Goal: Information Seeking & Learning: Learn about a topic

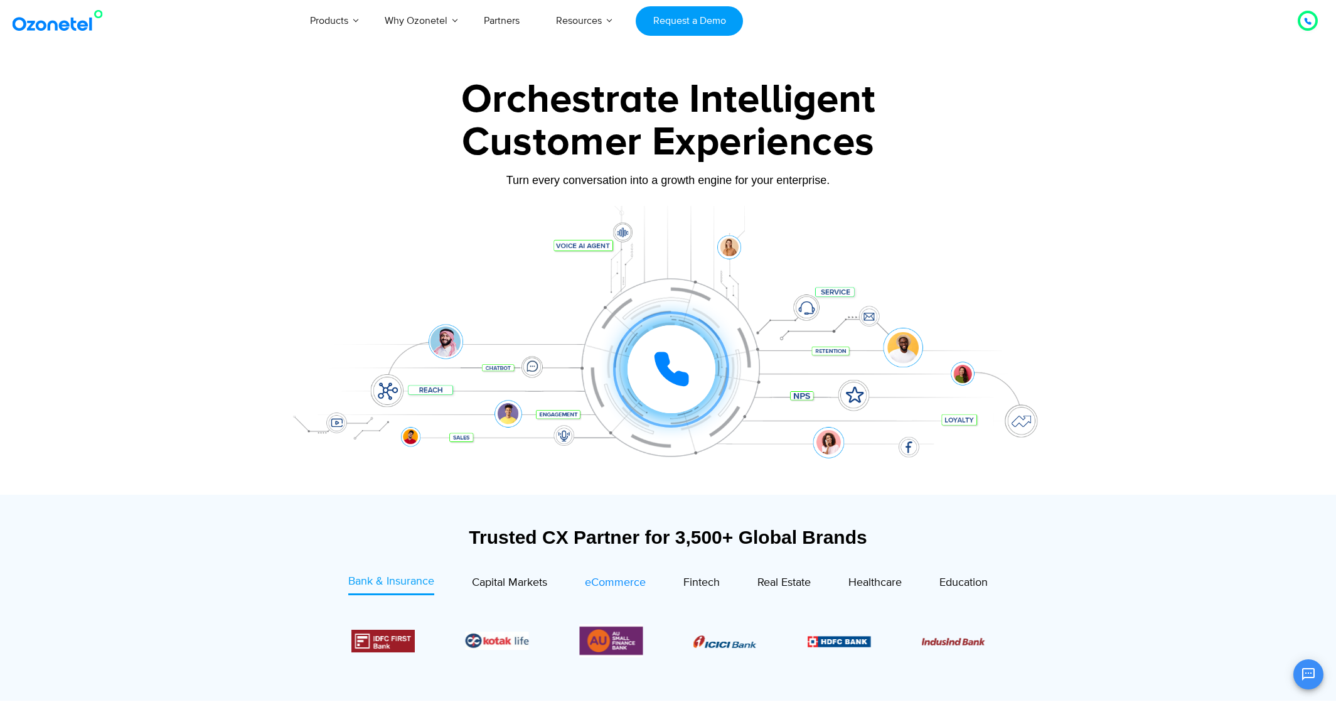
click at [606, 581] on span "eCommerce" at bounding box center [615, 583] width 61 height 14
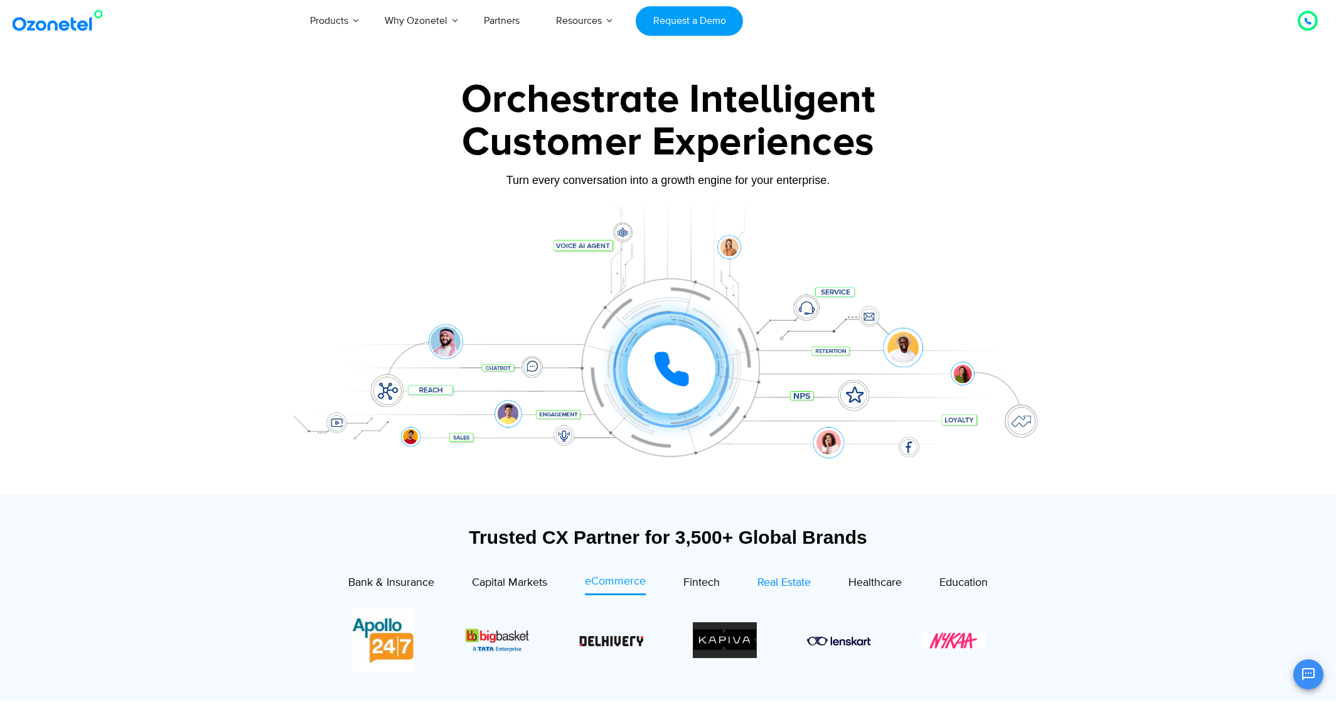
click at [773, 583] on span "Real Estate" at bounding box center [784, 583] width 53 height 14
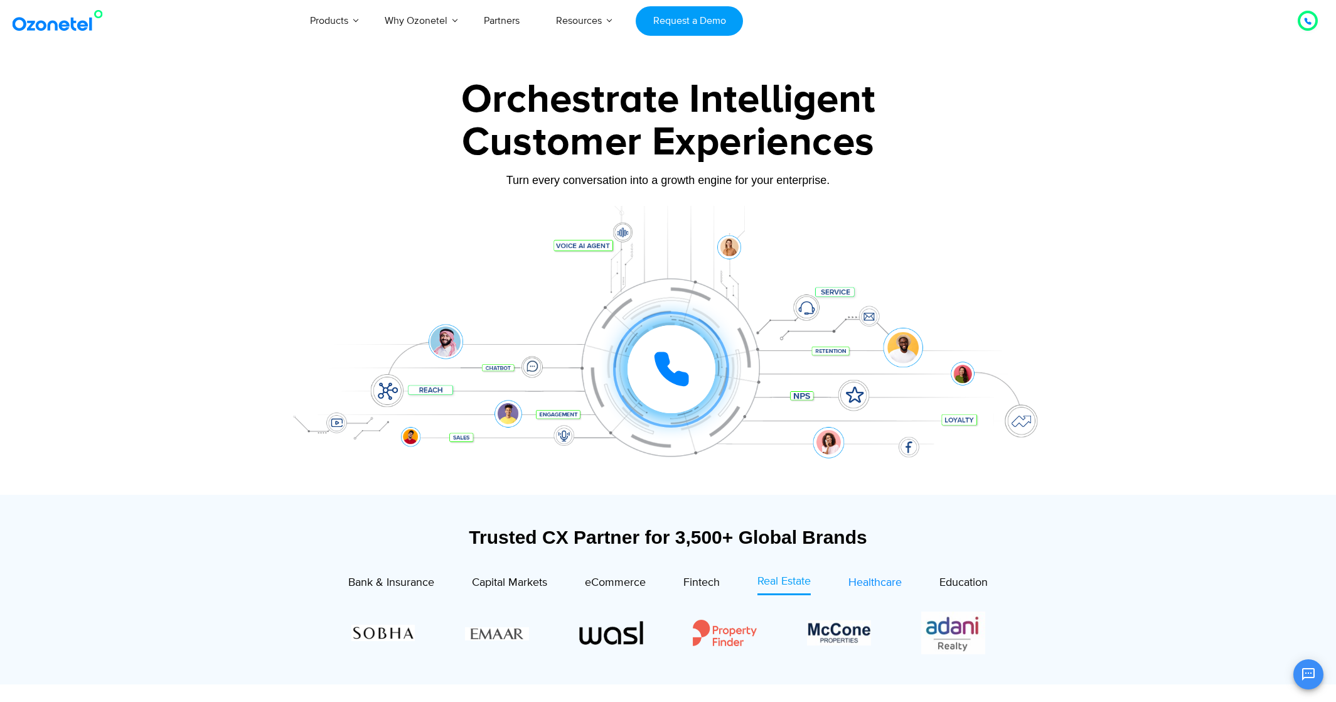
click at [859, 585] on span "Healthcare" at bounding box center [875, 583] width 53 height 14
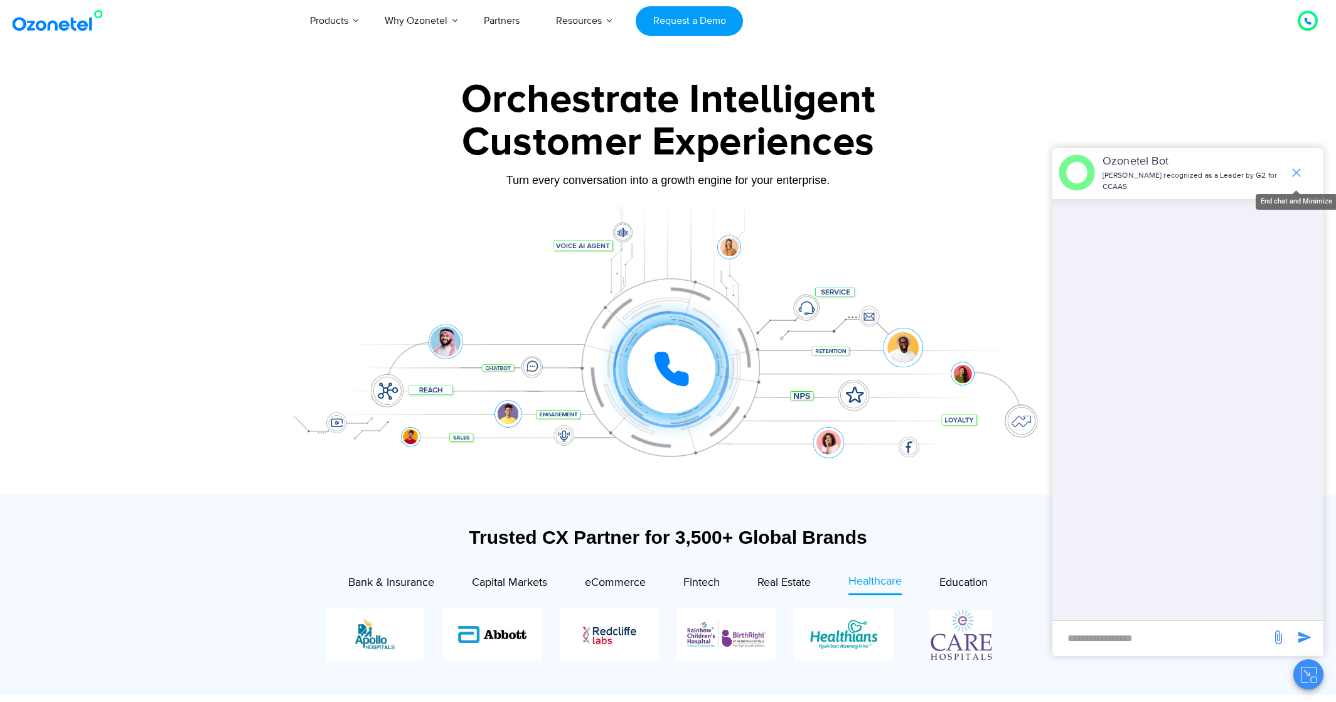
click at [1297, 176] on icon "end chat or minimize" at bounding box center [1296, 172] width 15 height 15
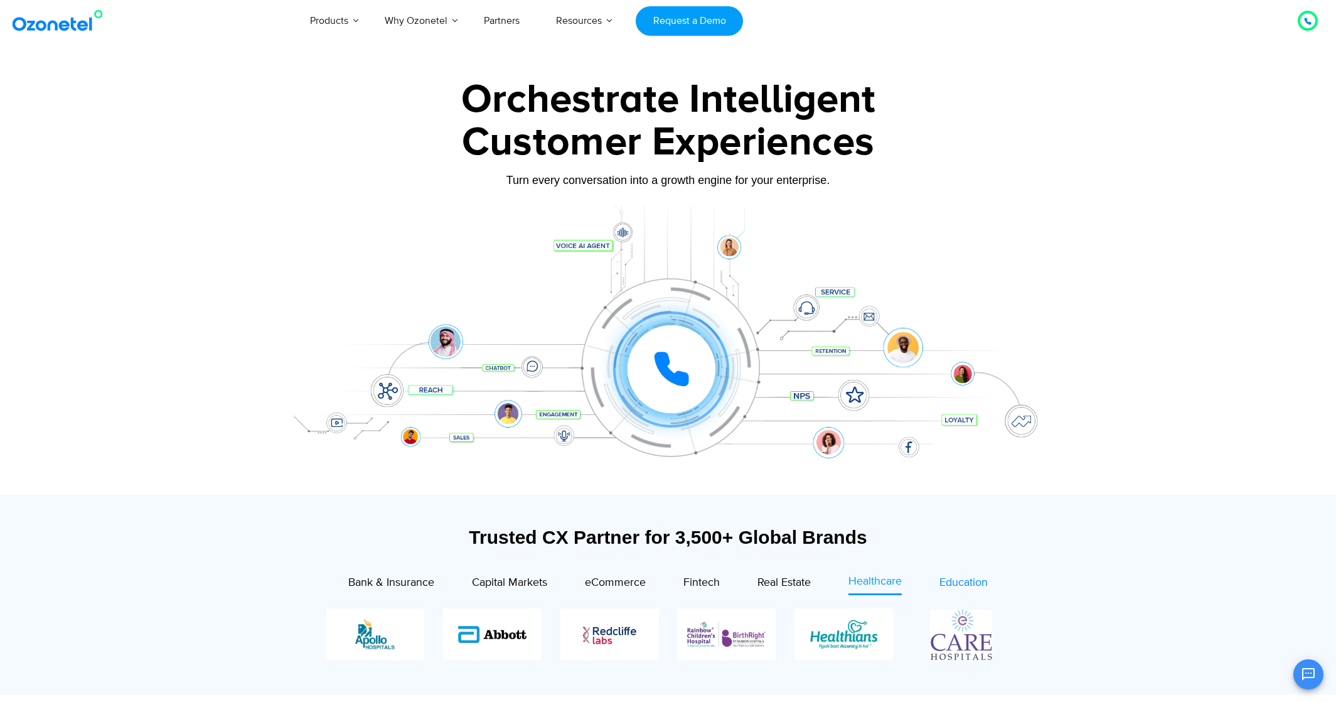
click at [974, 588] on span "Education" at bounding box center [964, 583] width 48 height 14
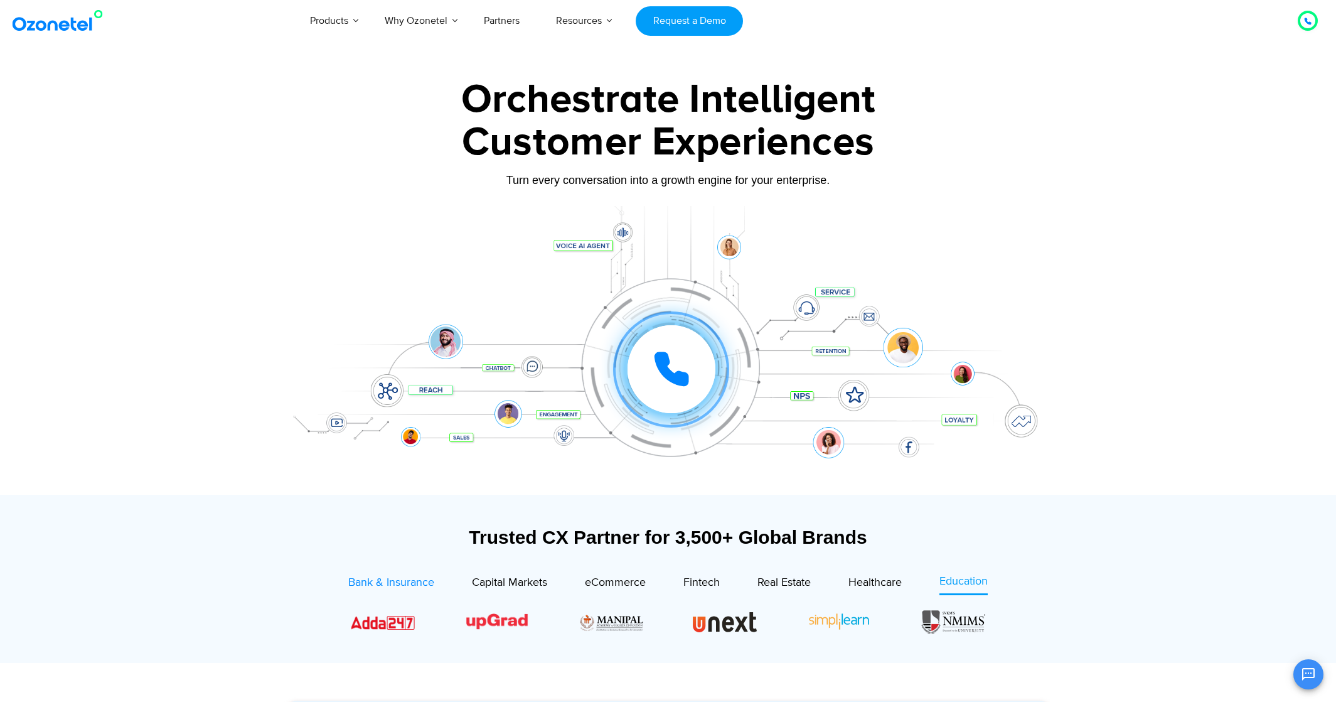
click at [381, 587] on span "Bank & Insurance" at bounding box center [391, 583] width 86 height 14
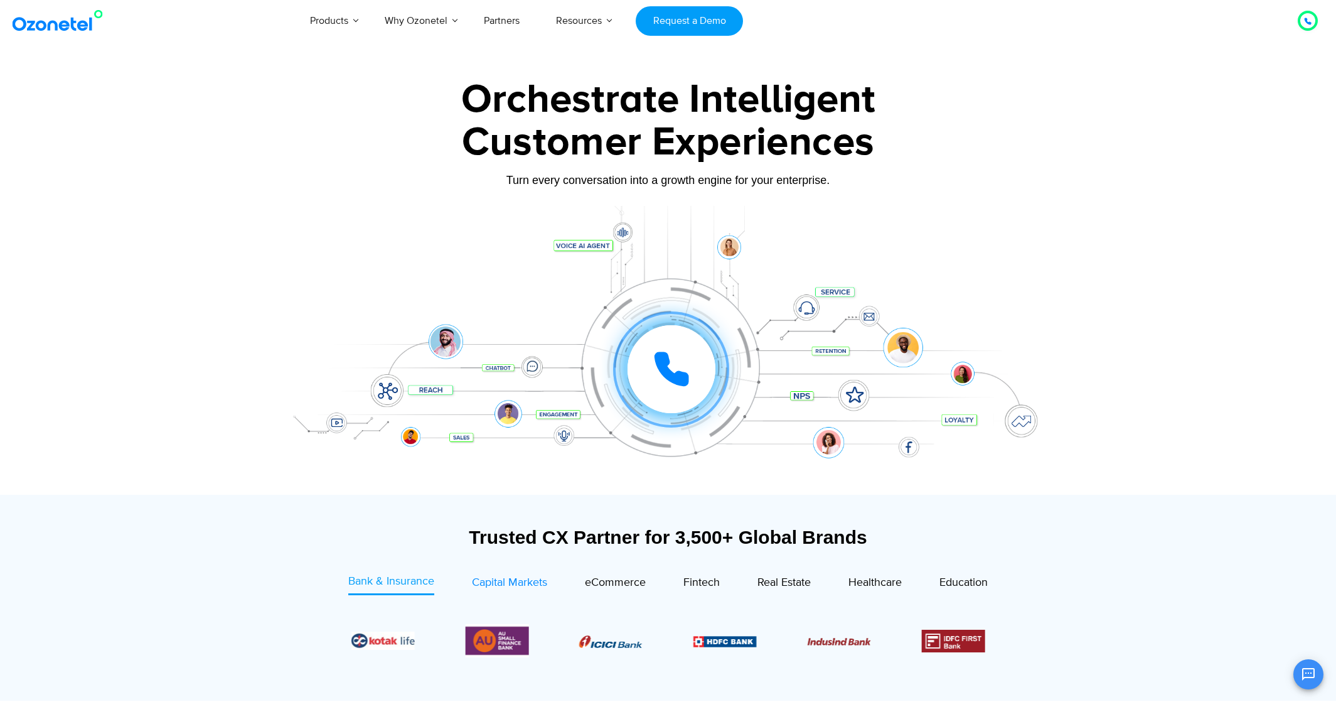
click at [493, 586] on span "Capital Markets" at bounding box center [509, 583] width 75 height 14
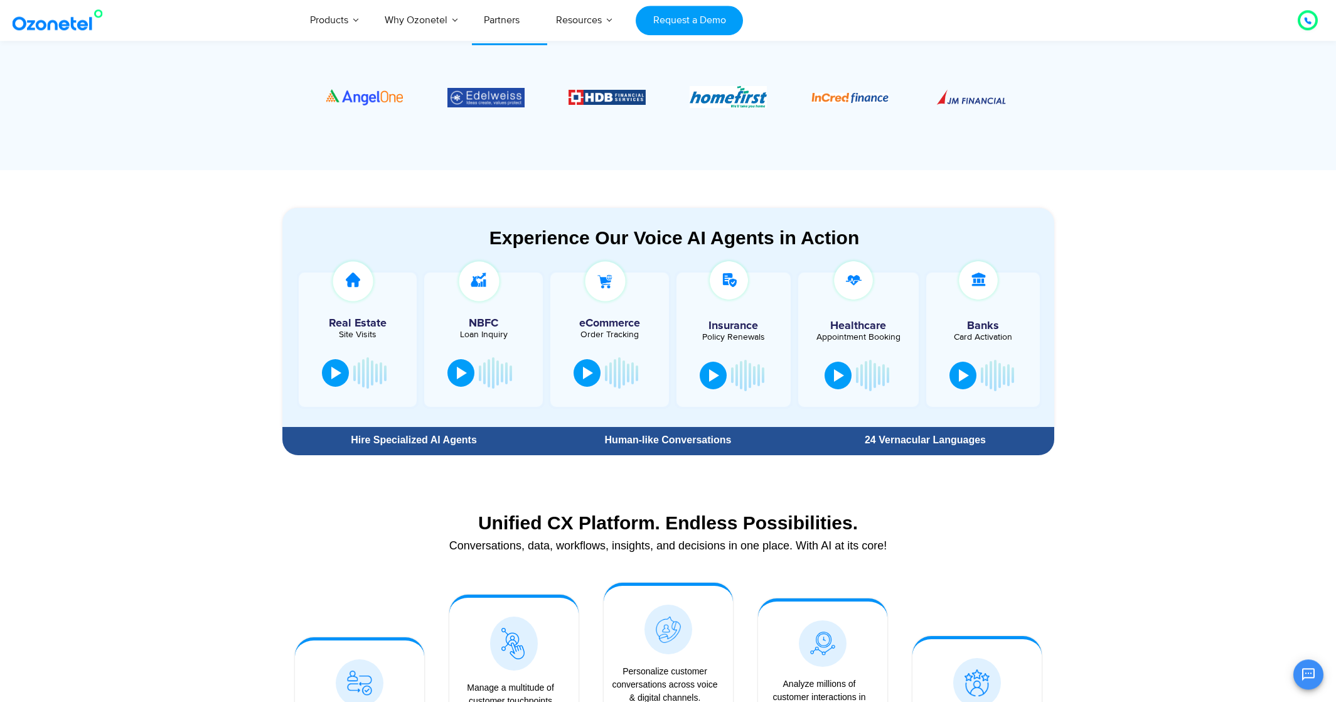
scroll to position [549, 0]
click at [349, 378] on div at bounding box center [358, 374] width 81 height 38
click at [338, 375] on div at bounding box center [336, 372] width 10 height 13
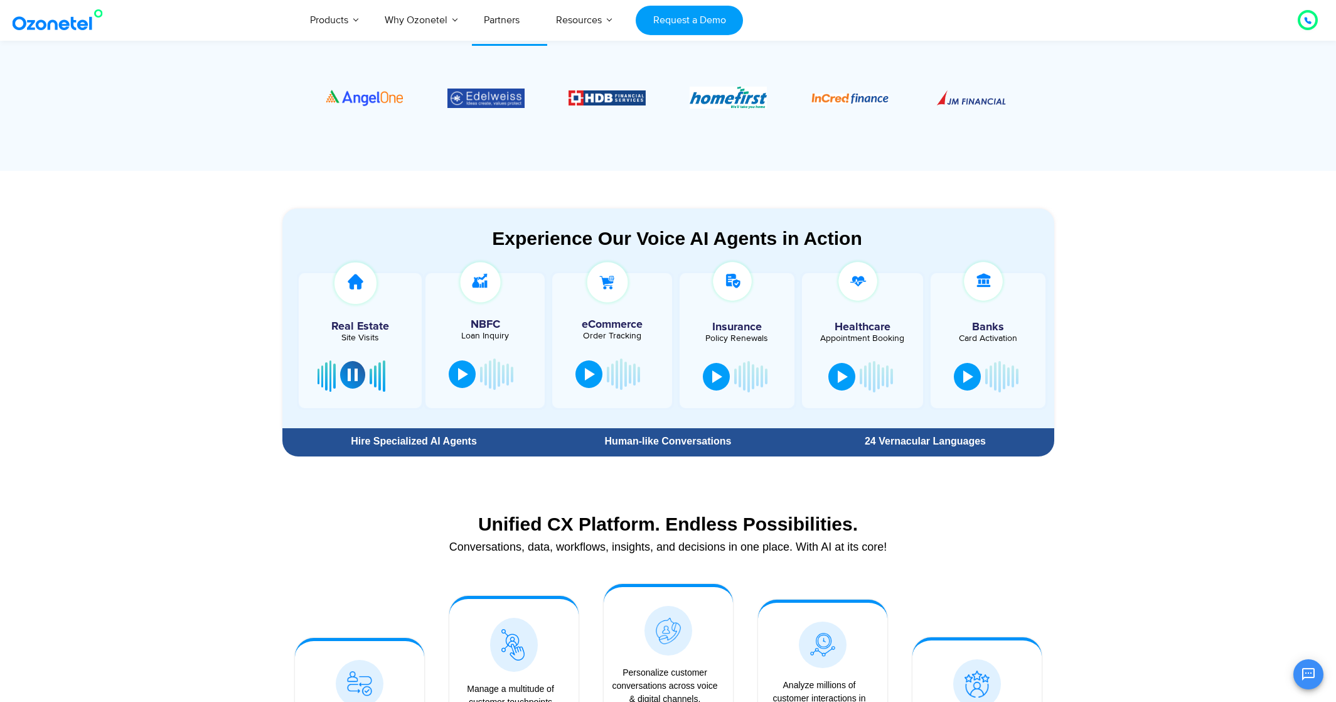
click at [354, 370] on div at bounding box center [353, 374] width 10 height 13
click at [718, 368] on button at bounding box center [713, 375] width 27 height 28
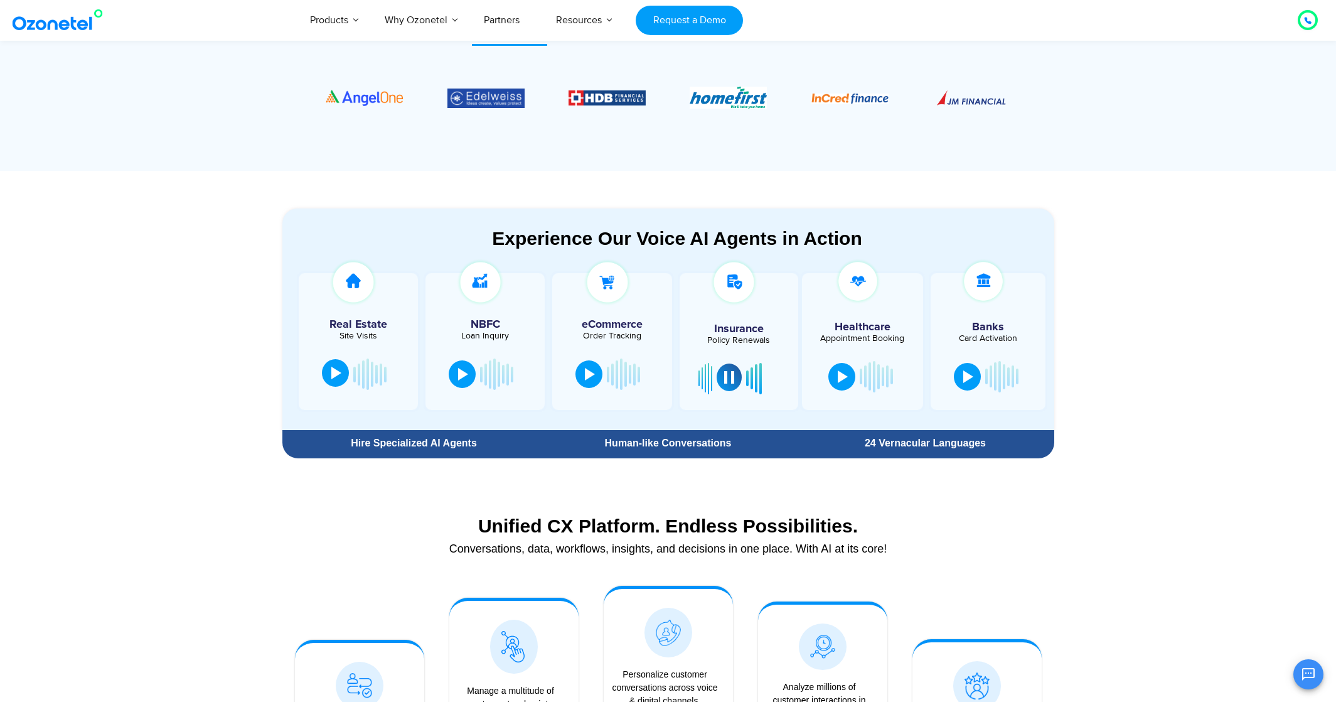
click at [728, 383] on div at bounding box center [729, 377] width 10 height 13
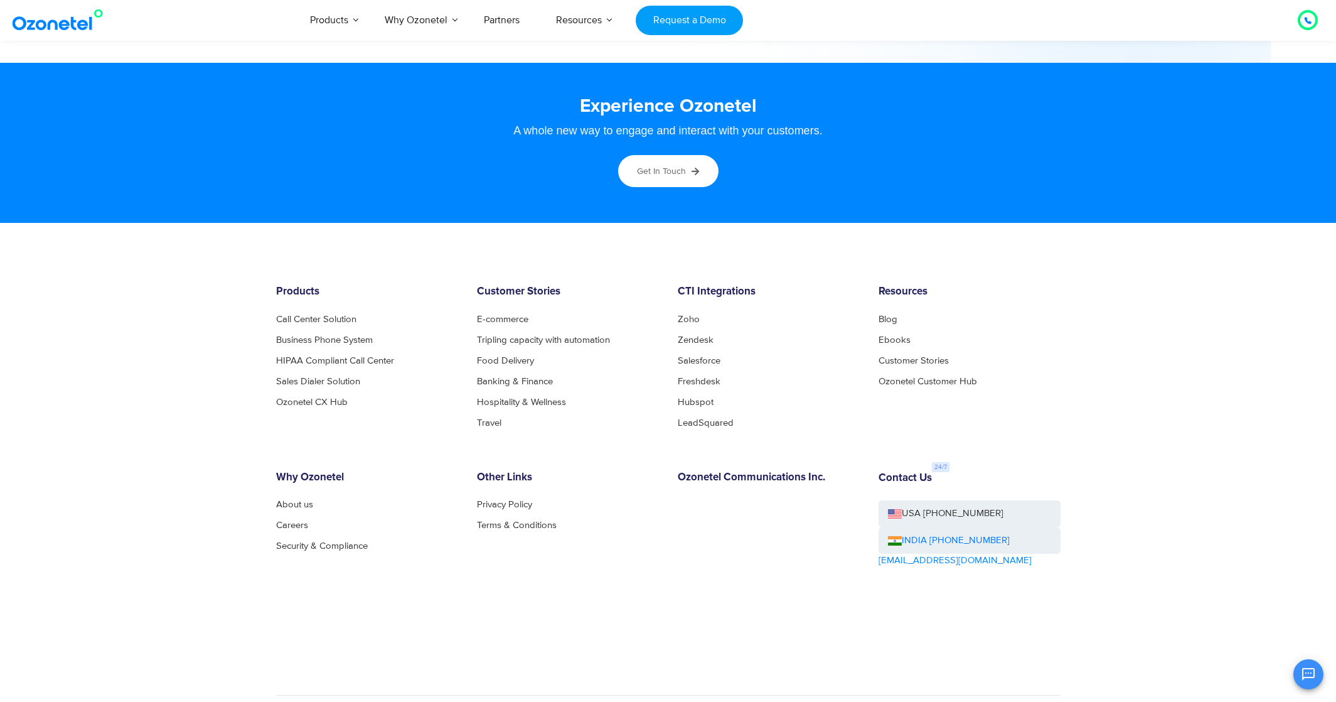
scroll to position [6658, 0]
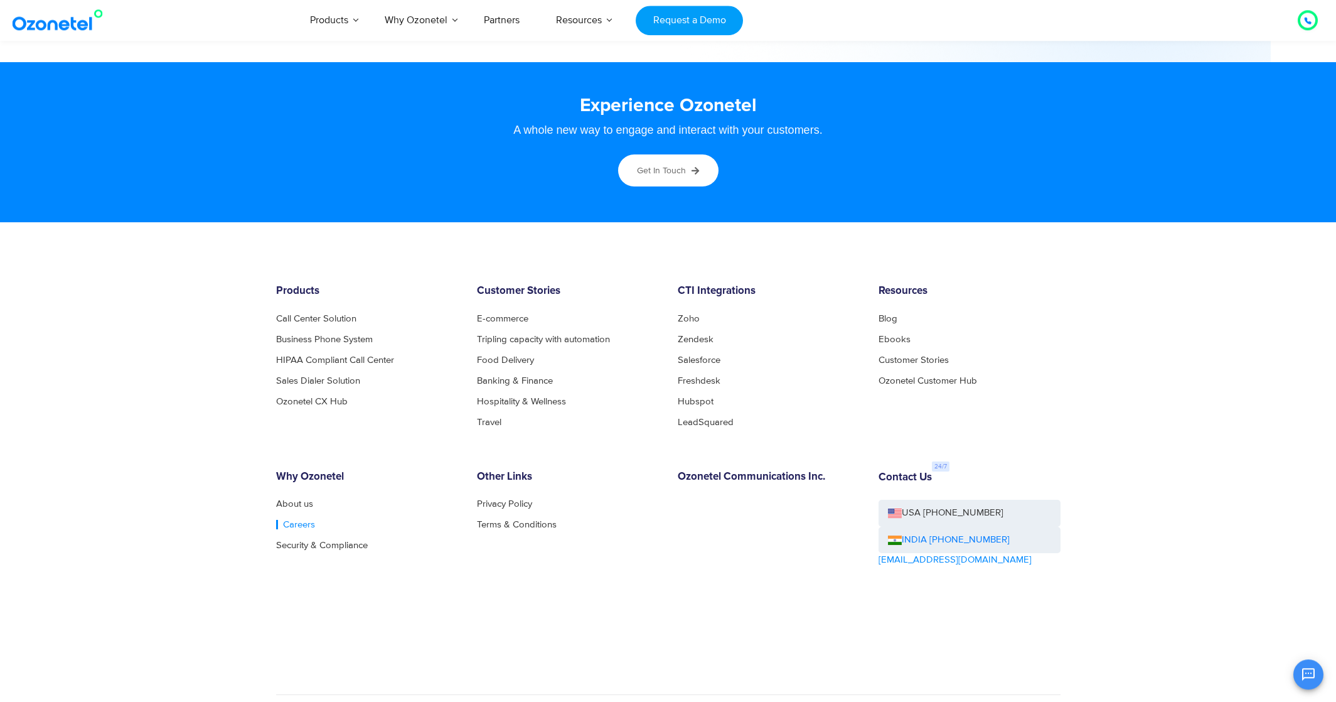
click at [287, 526] on link "Careers" at bounding box center [295, 524] width 39 height 9
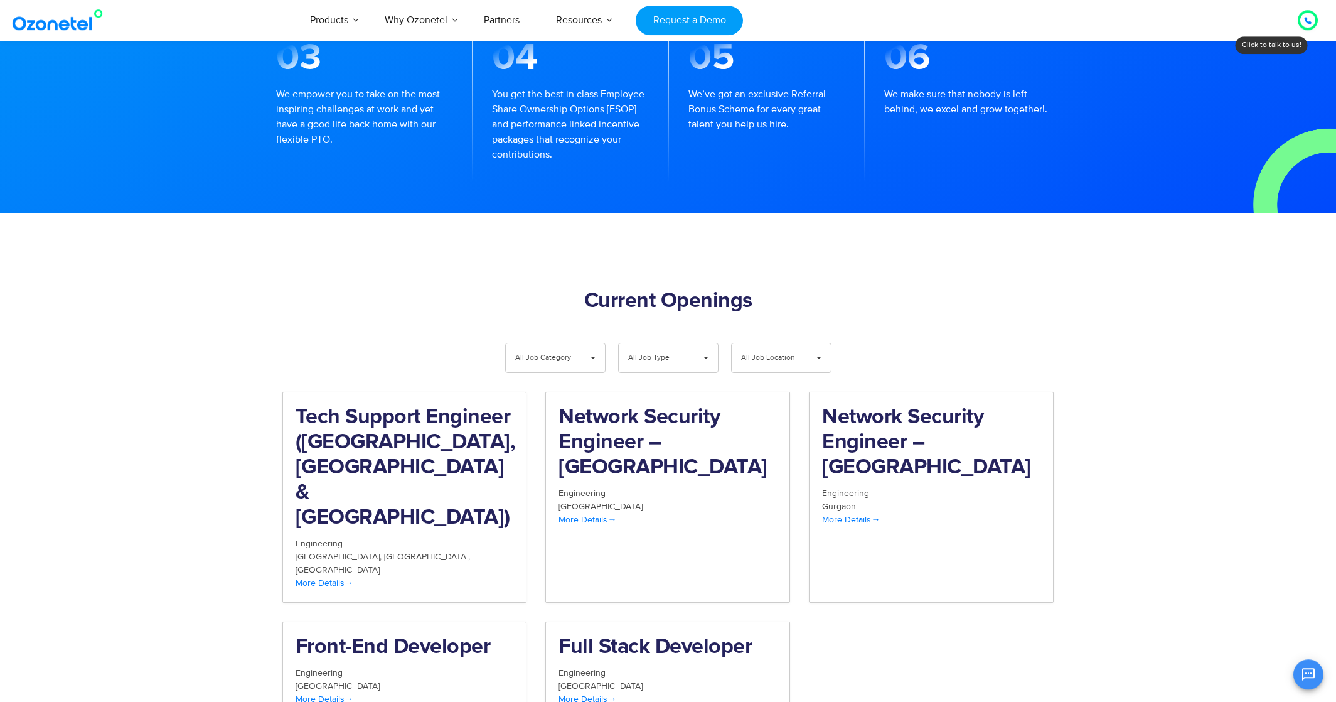
scroll to position [1051, 0]
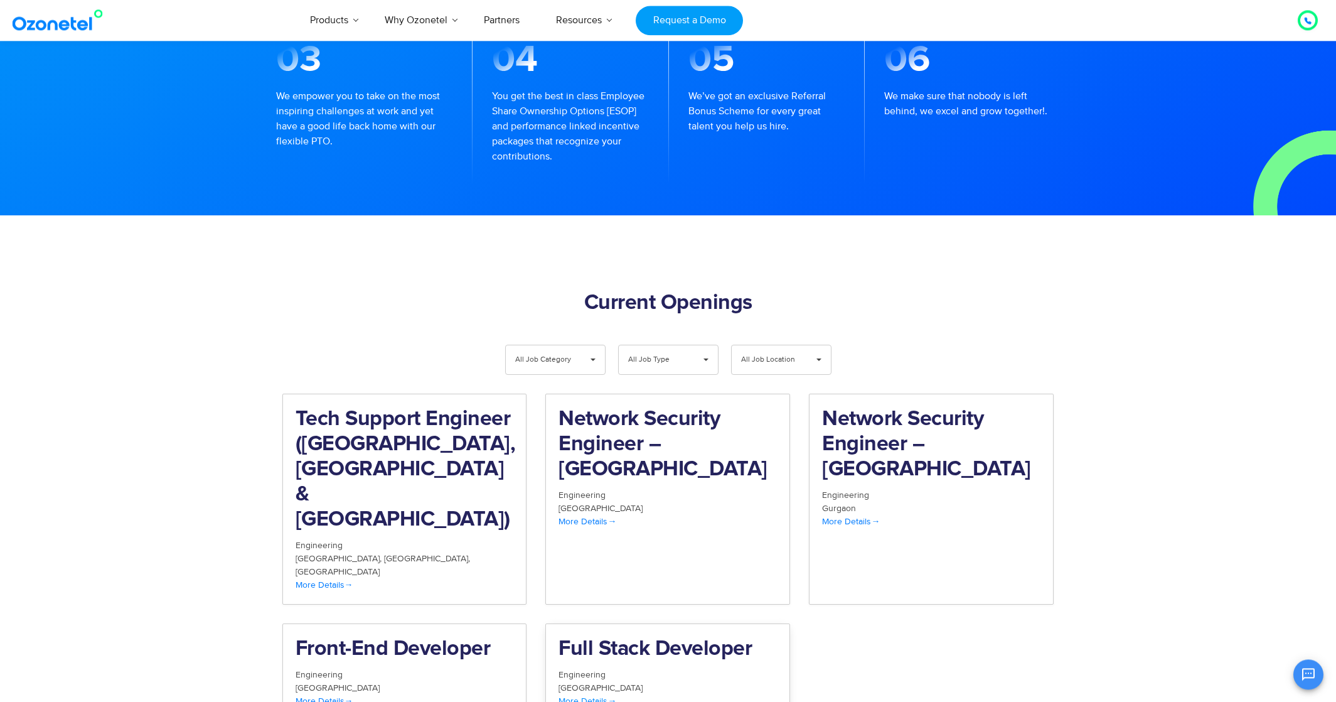
click at [658, 637] on h2 "Full Stack Developer" at bounding box center [668, 649] width 218 height 25
click at [387, 637] on h2 "Front-End Developer" at bounding box center [405, 649] width 218 height 25
click at [321, 579] on span "More Details" at bounding box center [325, 584] width 58 height 11
click at [596, 407] on h2 "Network Security Engineer – Hyderabad" at bounding box center [668, 444] width 218 height 75
click at [335, 425] on h2 "Tech Support Engineer (Chennai, Bangalore & Mumbai)" at bounding box center [405, 470] width 218 height 126
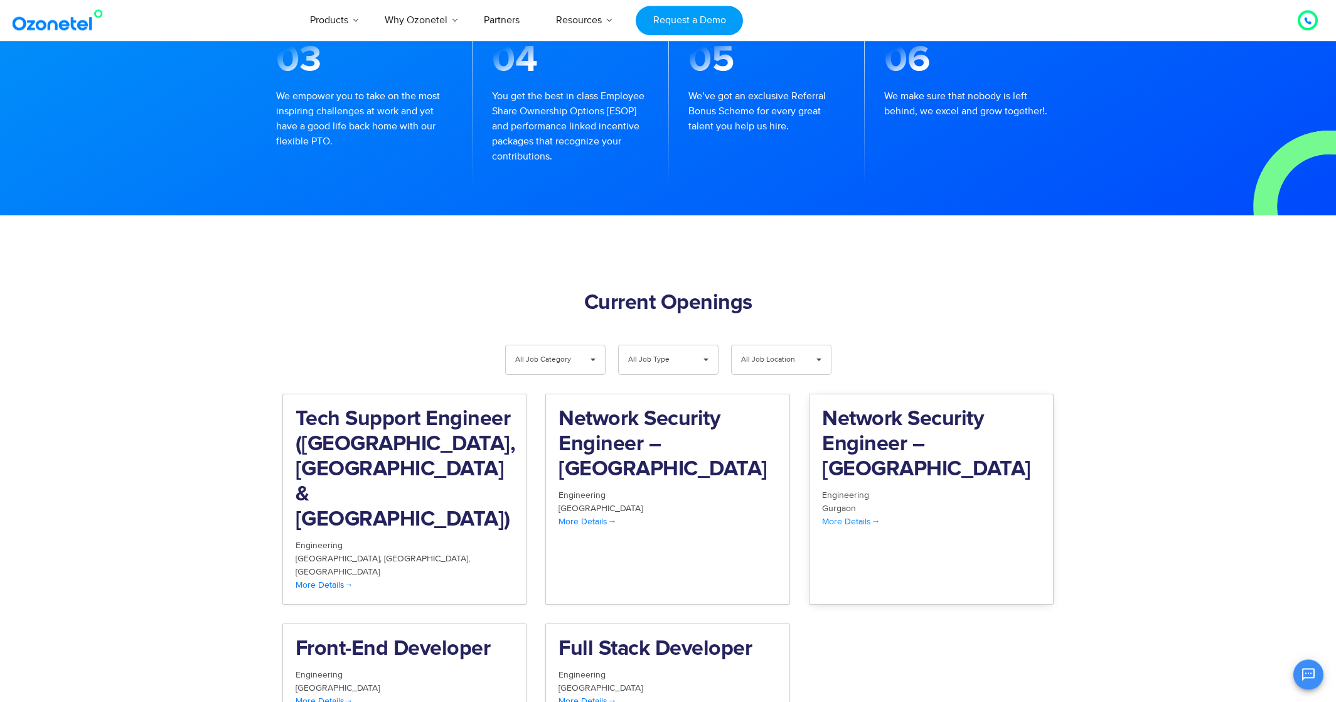
click at [901, 407] on h2 "Network Security Engineer – Gurgaon" at bounding box center [931, 444] width 218 height 75
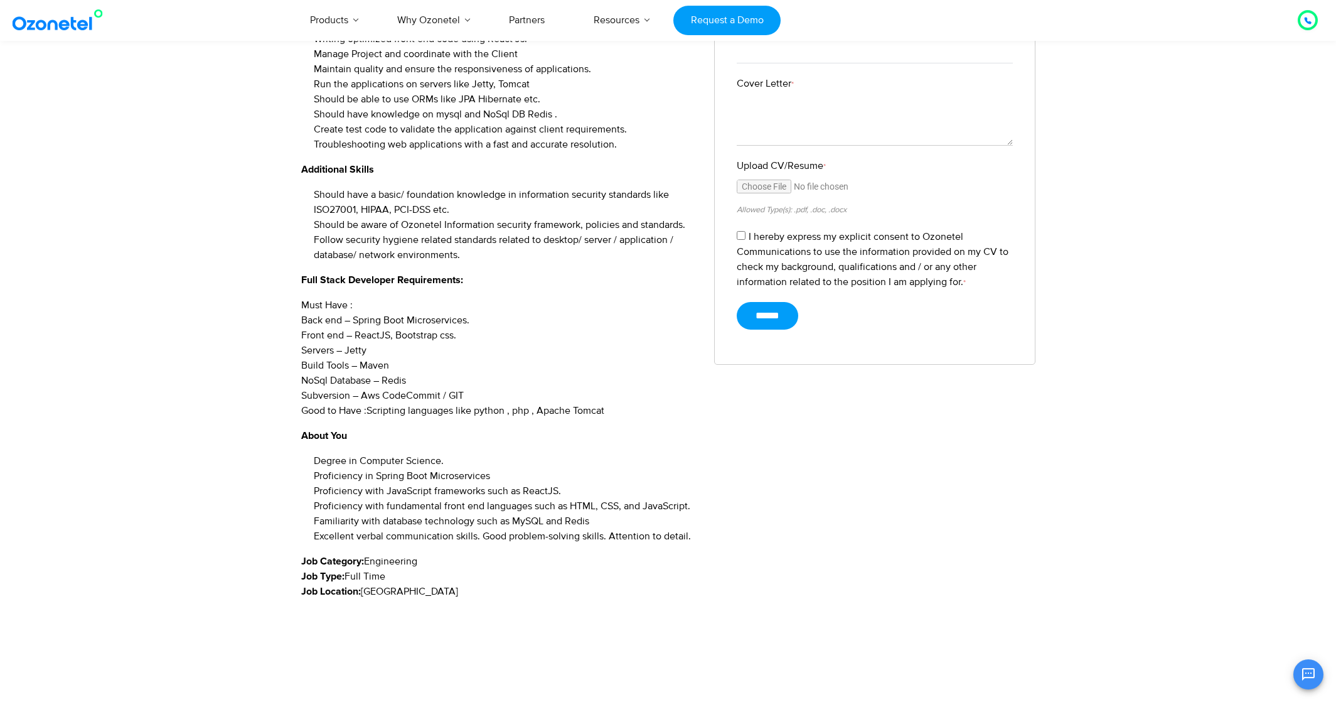
scroll to position [405, 0]
